Goal: Task Accomplishment & Management: Use online tool/utility

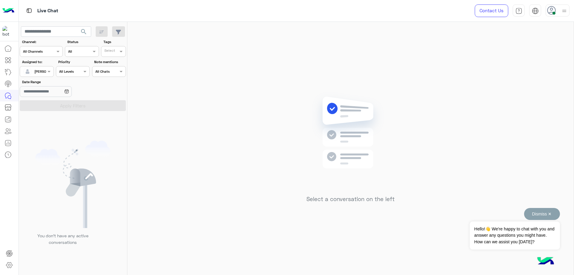
click at [550, 211] on button "Dismiss ✕" at bounding box center [542, 214] width 36 height 12
